Goal: Task Accomplishment & Management: Manage account settings

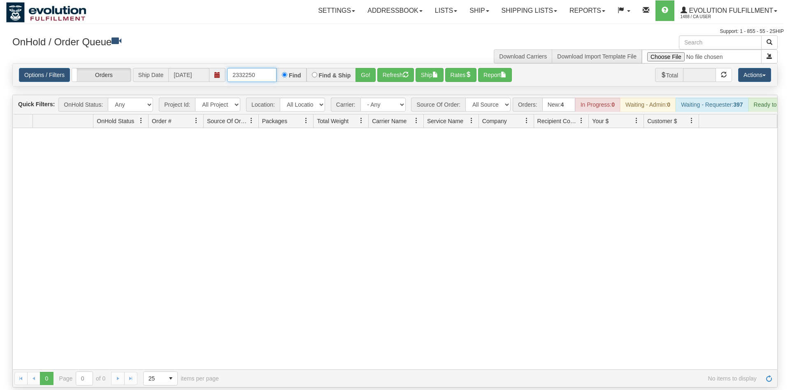
click at [259, 68] on input "2332250" at bounding box center [251, 75] width 49 height 14
click at [268, 68] on input "obcc\" at bounding box center [251, 75] width 49 height 14
type input "obcc"
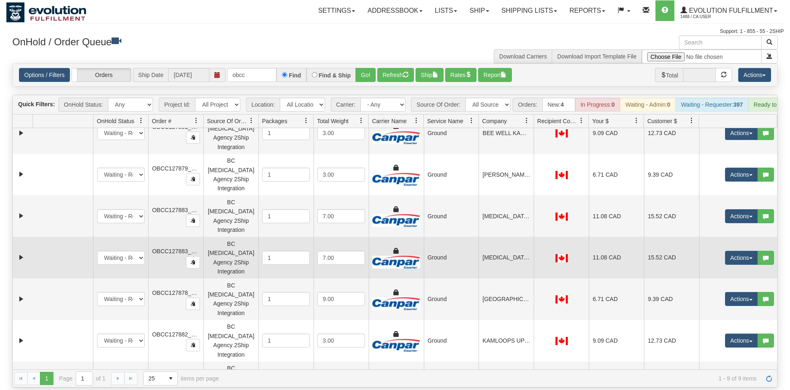
scroll to position [43, 0]
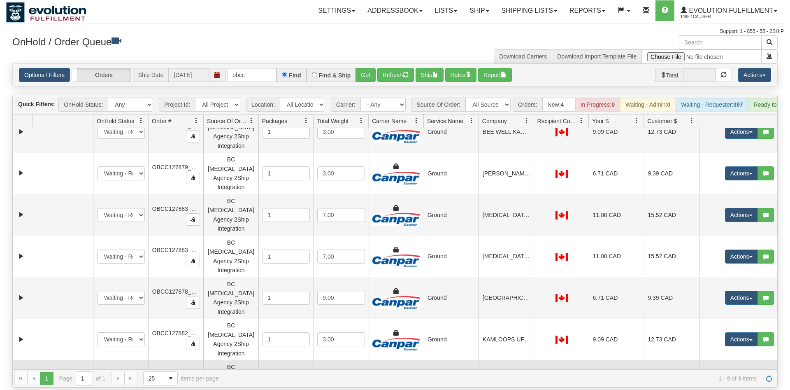
click at [66, 360] on td at bounding box center [62, 381] width 60 height 42
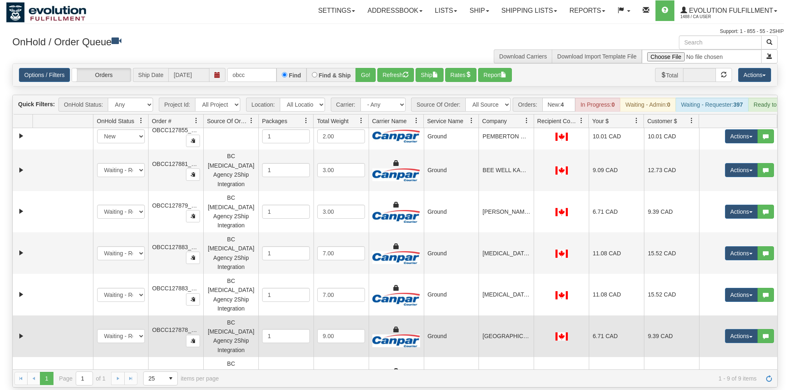
scroll to position [0, 0]
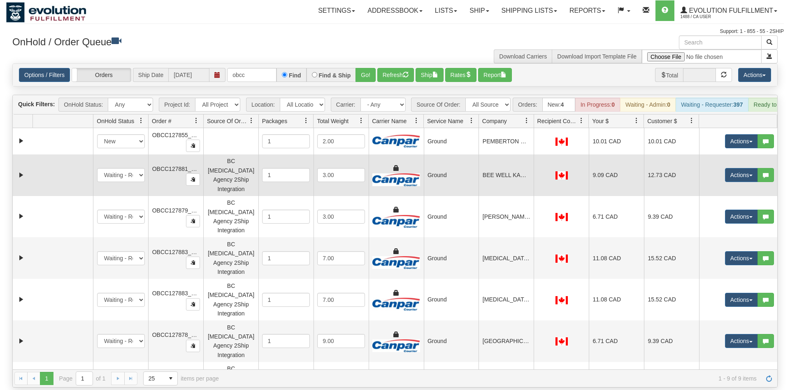
click at [55, 154] on td at bounding box center [62, 175] width 60 height 42
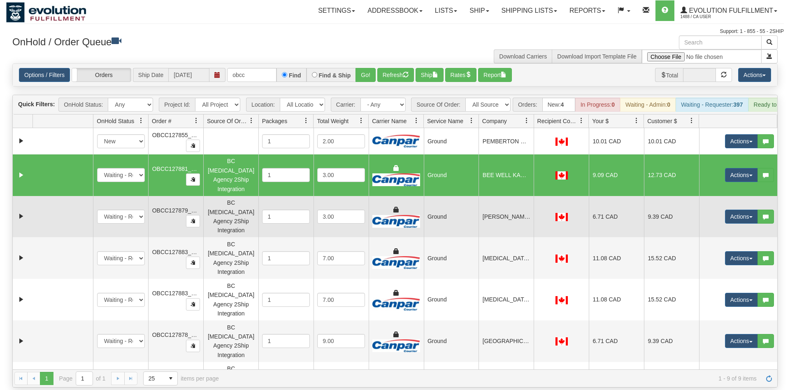
click at [58, 200] on td at bounding box center [62, 217] width 60 height 42
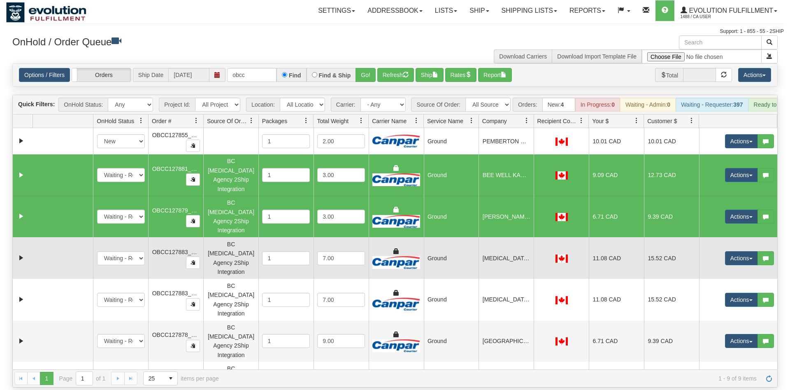
click at [62, 237] on td at bounding box center [62, 258] width 60 height 42
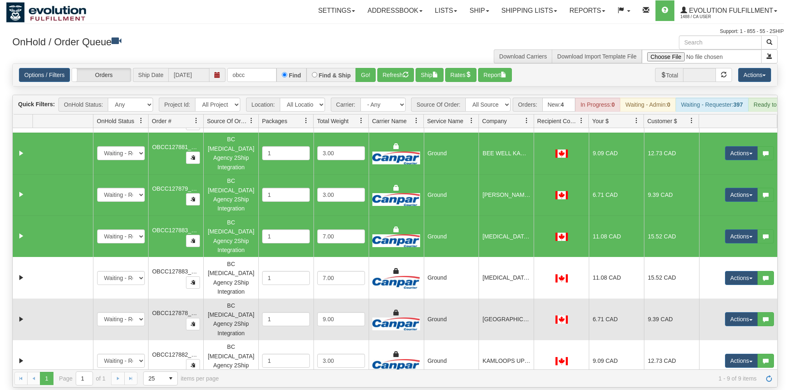
scroll to position [39, 0]
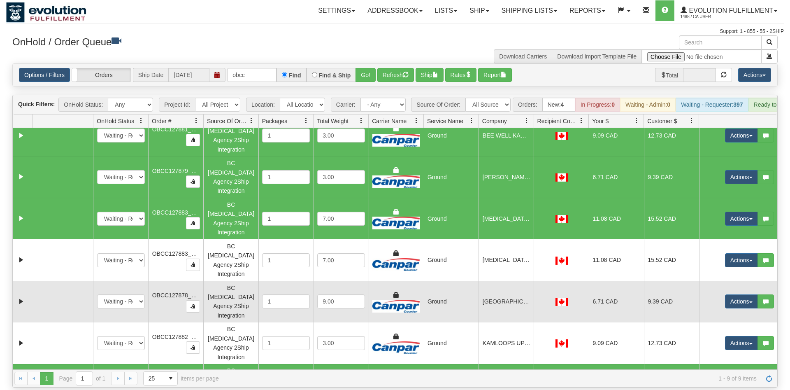
click at [71, 281] on td at bounding box center [62, 302] width 60 height 42
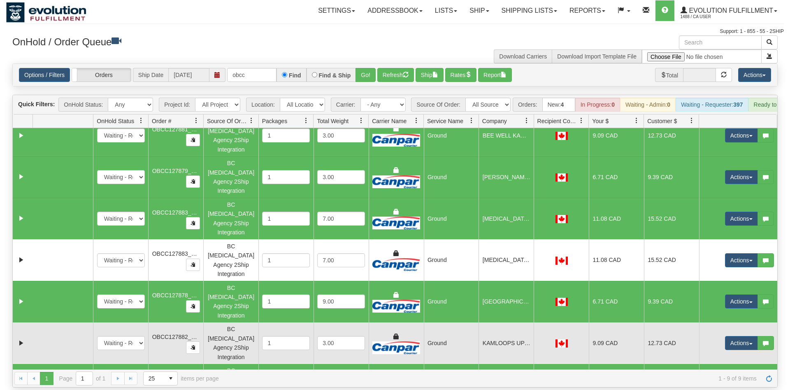
click at [66, 322] on td at bounding box center [62, 343] width 60 height 42
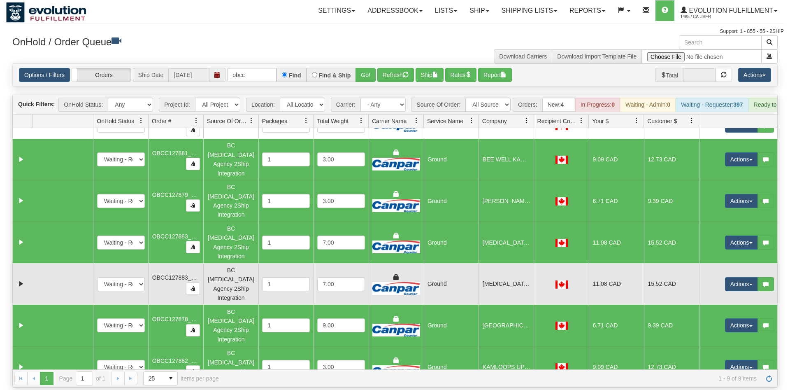
scroll to position [0, 0]
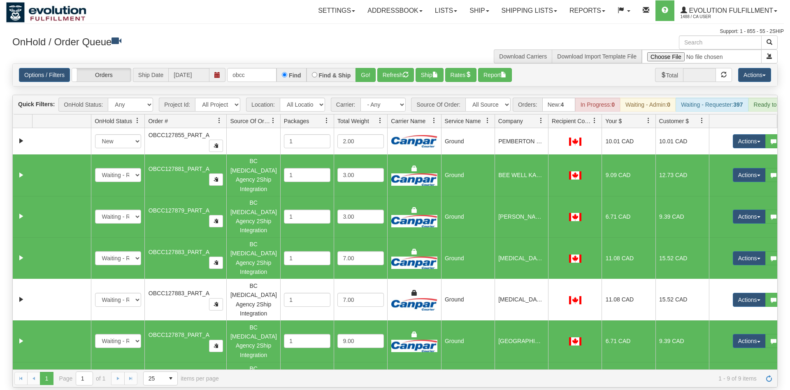
drag, startPoint x: 202, startPoint y: 106, endPoint x: 210, endPoint y: 105, distance: 8.3
click at [210, 114] on div "Id Location Request Id Reply Id OnHold Status Order # Source Of Order Packages …" at bounding box center [395, 120] width 764 height 13
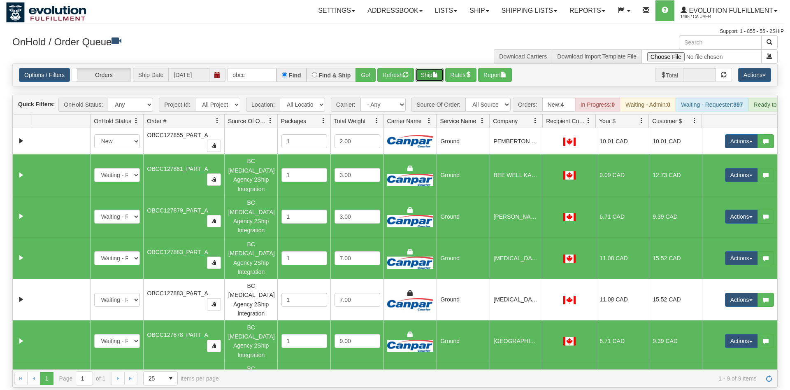
click at [437, 72] on span "button" at bounding box center [435, 75] width 6 height 6
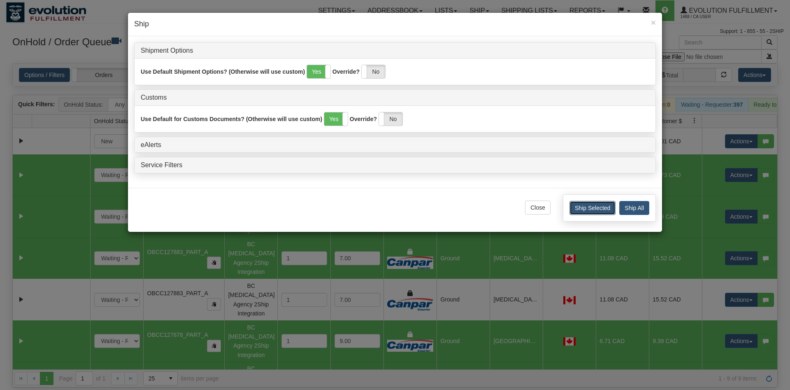
click at [592, 207] on button "Ship Selected" at bounding box center [592, 208] width 46 height 14
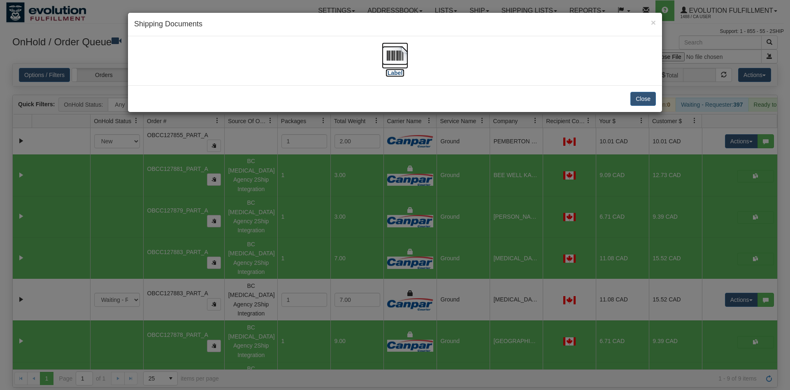
click at [402, 59] on img at bounding box center [395, 55] width 26 height 26
click at [641, 99] on button "Close" at bounding box center [643, 99] width 26 height 14
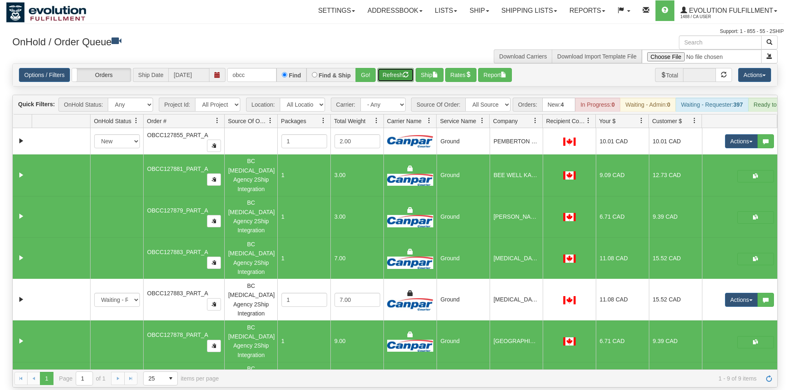
click at [397, 68] on button "Refresh" at bounding box center [395, 75] width 37 height 14
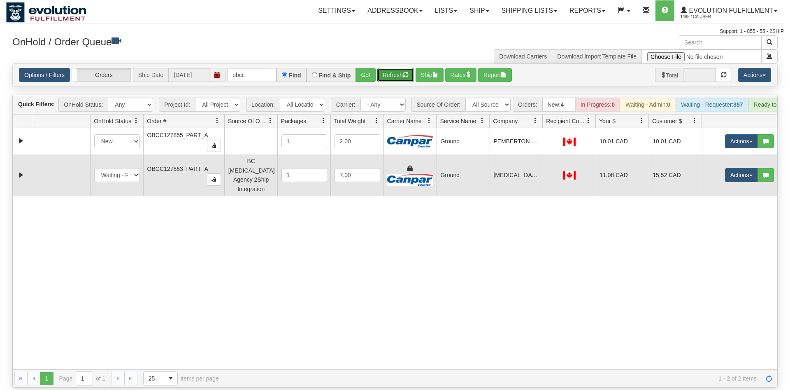
click at [74, 160] on td at bounding box center [61, 175] width 58 height 42
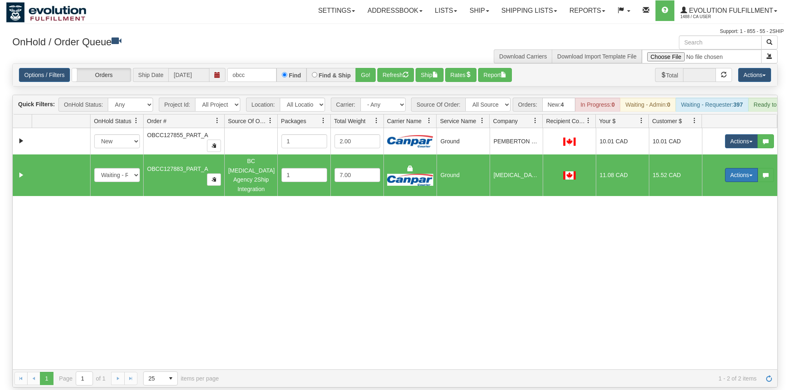
click at [731, 168] on button "Actions" at bounding box center [741, 175] width 33 height 14
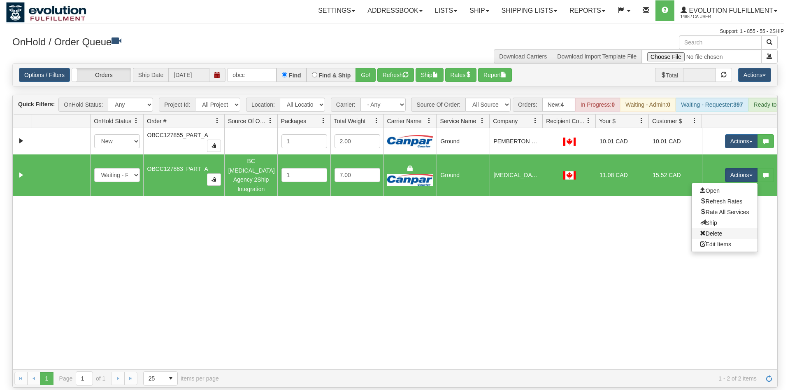
click at [722, 228] on link "Delete" at bounding box center [725, 233] width 66 height 11
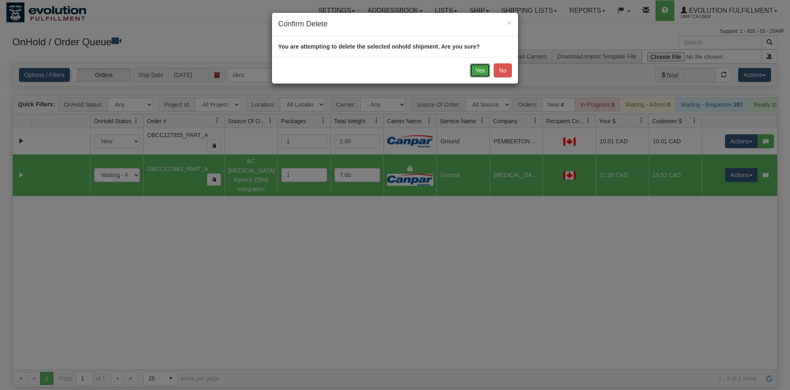
click at [482, 72] on button "Yes" at bounding box center [480, 70] width 20 height 14
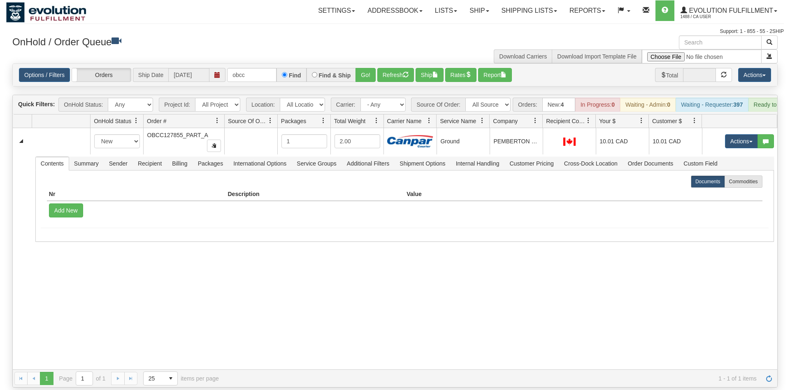
click at [472, 306] on div "31716978 Default 91352607 91352775 New In Progress Waiting - Admin Waiting - Re…" at bounding box center [395, 248] width 764 height 241
